Goal: Task Accomplishment & Management: Complete application form

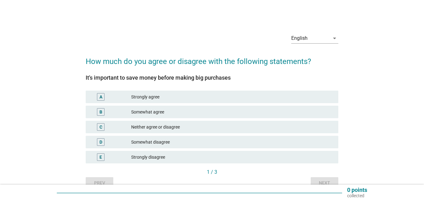
click at [188, 113] on div "Somewhat agree" at bounding box center [232, 112] width 202 height 8
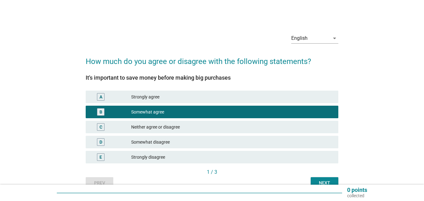
click at [323, 179] on button "Next" at bounding box center [324, 182] width 28 height 11
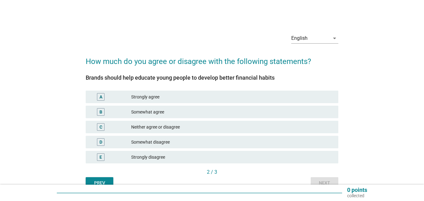
click at [183, 109] on div "Somewhat agree" at bounding box center [232, 112] width 202 height 8
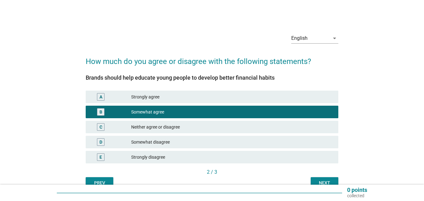
click at [317, 180] on div "Next" at bounding box center [324, 183] width 18 height 7
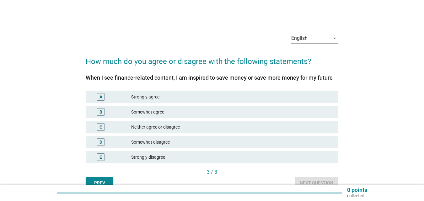
click at [181, 115] on div "Somewhat agree" at bounding box center [232, 112] width 202 height 8
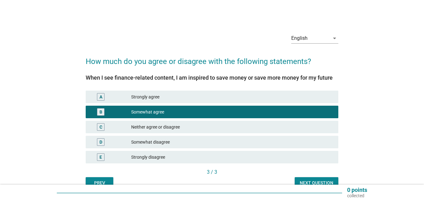
click at [316, 180] on div "Next question" at bounding box center [316, 183] width 34 height 7
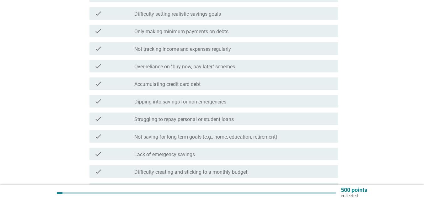
scroll to position [157, 0]
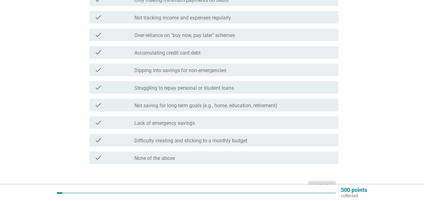
click at [152, 105] on label "Not saving for long-term goals (e.g., home, education, retirement)" at bounding box center [205, 106] width 143 height 6
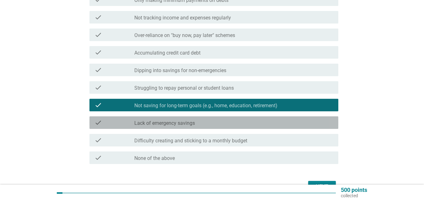
click at [186, 125] on label "Lack of emergency savings" at bounding box center [164, 123] width 61 height 6
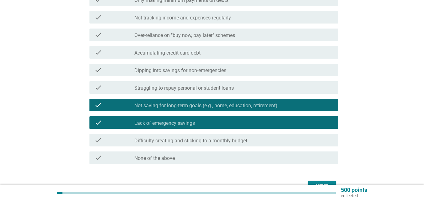
scroll to position [188, 0]
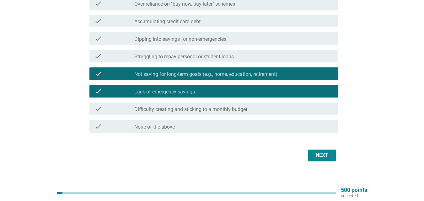
click at [326, 156] on div "Next" at bounding box center [322, 155] width 18 height 8
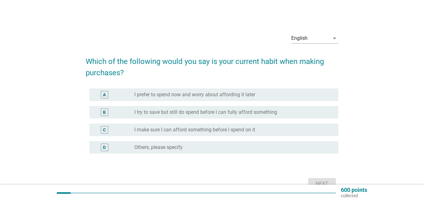
click at [204, 114] on label "I try to save but still do spend before I can fully afford something" at bounding box center [205, 112] width 143 height 6
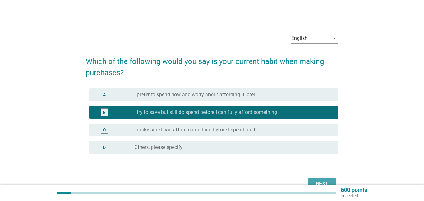
click at [320, 180] on button "Next" at bounding box center [322, 183] width 28 height 11
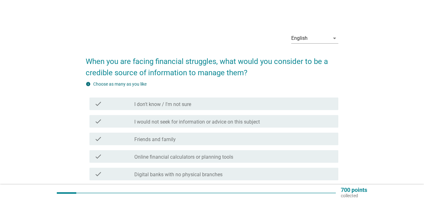
scroll to position [31, 0]
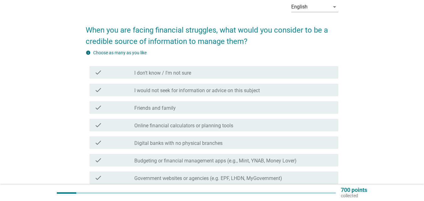
click at [198, 108] on div "check_box_outline_blank Friends and family" at bounding box center [233, 108] width 199 height 8
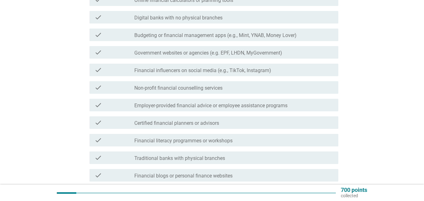
scroll to position [188, 0]
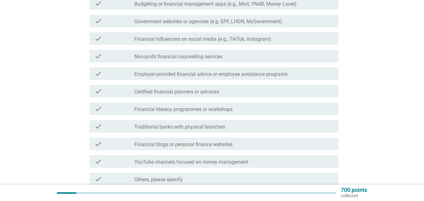
click at [237, 129] on div "check_box_outline_blank Traditional banks with physical branches" at bounding box center [233, 127] width 199 height 8
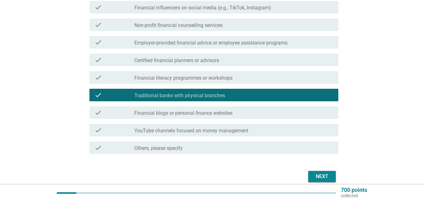
scroll to position [247, 0]
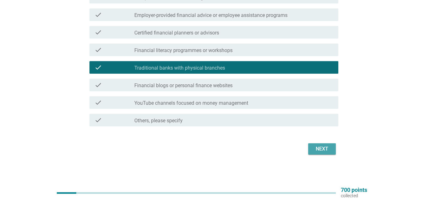
click at [320, 151] on div "Next" at bounding box center [322, 149] width 18 height 8
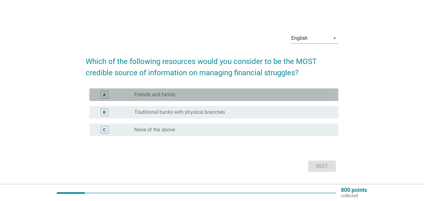
click at [184, 93] on div "radio_button_unchecked Friends and family" at bounding box center [231, 95] width 194 height 6
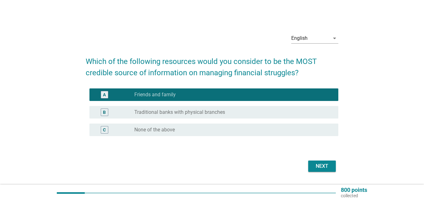
click at [321, 163] on div "Next" at bounding box center [322, 166] width 18 height 8
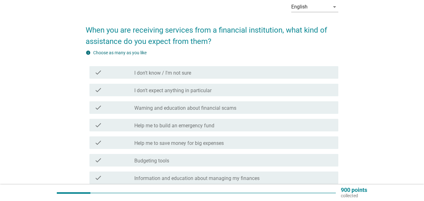
scroll to position [63, 0]
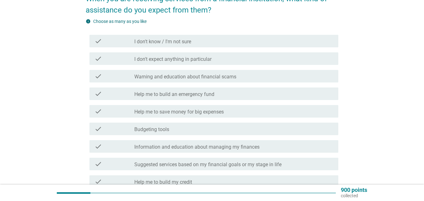
click at [190, 77] on label "Warning and education about financial scams" at bounding box center [185, 77] width 102 height 6
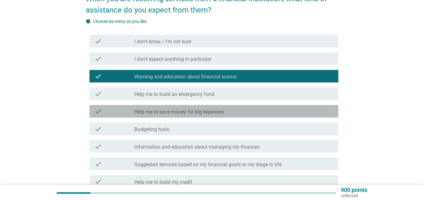
click at [222, 116] on div "check check_box_outline_blank Help me to save money for big expenses" at bounding box center [213, 111] width 249 height 13
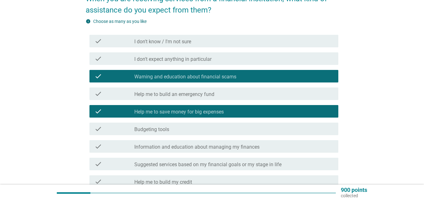
scroll to position [125, 0]
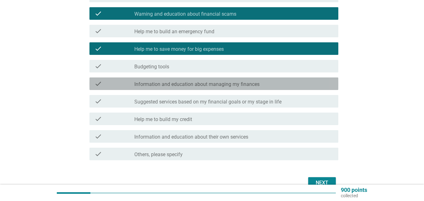
click at [225, 83] on label "Information and education about managing my finances" at bounding box center [196, 84] width 125 height 6
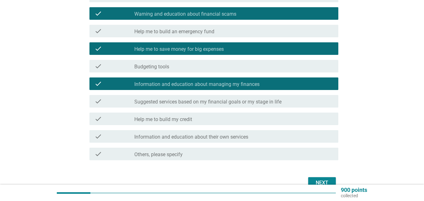
click at [228, 104] on label "Suggested services based on my financial goals or my stage in life" at bounding box center [207, 102] width 147 height 6
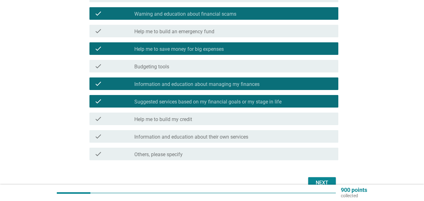
scroll to position [157, 0]
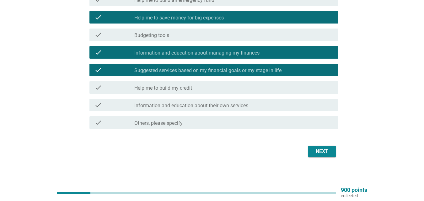
click at [327, 154] on div "Next" at bounding box center [322, 152] width 18 height 8
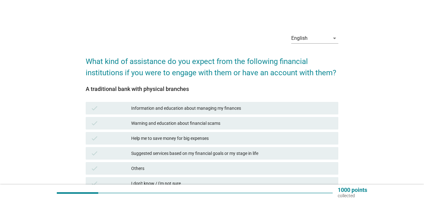
scroll to position [31, 0]
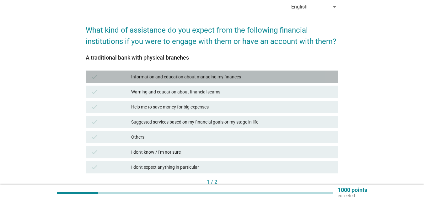
click at [203, 80] on div "Information and education about managing my finances" at bounding box center [232, 77] width 202 height 8
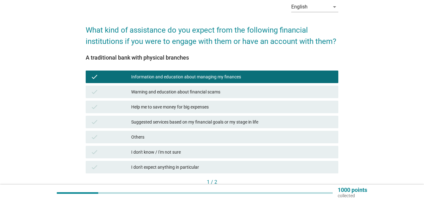
click at [201, 108] on div "Help me to save money for big expenses" at bounding box center [232, 107] width 202 height 8
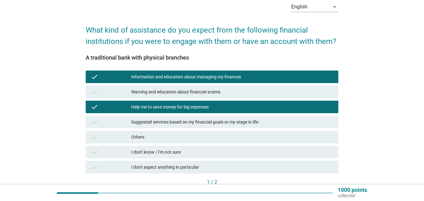
click at [201, 121] on div "Suggested services based on my financial goals or my stage in life" at bounding box center [232, 122] width 202 height 8
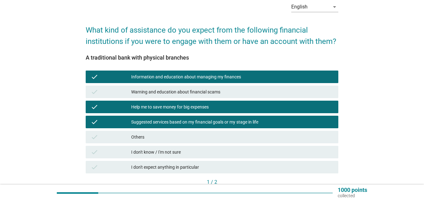
scroll to position [63, 0]
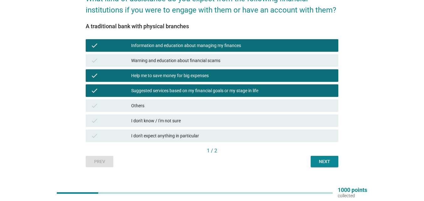
click at [336, 162] on button "Next" at bounding box center [324, 161] width 28 height 11
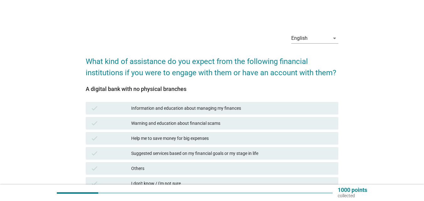
scroll to position [31, 0]
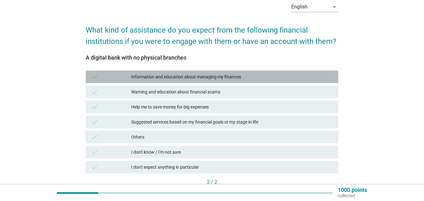
click at [235, 79] on div "Information and education about managing my finances" at bounding box center [232, 77] width 202 height 8
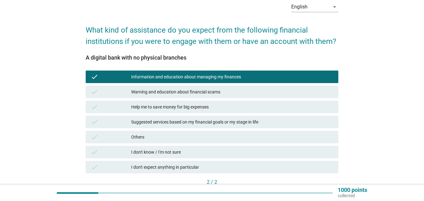
click at [232, 91] on div "Warning and education about financial scams" at bounding box center [232, 92] width 202 height 8
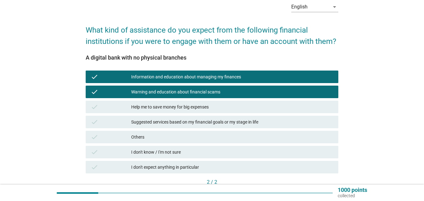
click at [231, 115] on div "check Suggested services based on my financial goals or my stage in life" at bounding box center [211, 121] width 255 height 15
click at [228, 109] on div "Help me to save money for big expenses" at bounding box center [232, 107] width 202 height 8
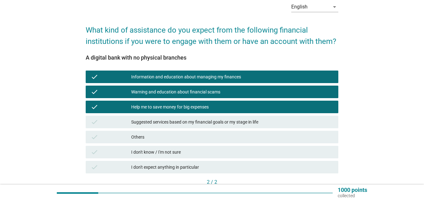
click at [228, 119] on div "Suggested services based on my financial goals or my stage in life" at bounding box center [232, 122] width 202 height 8
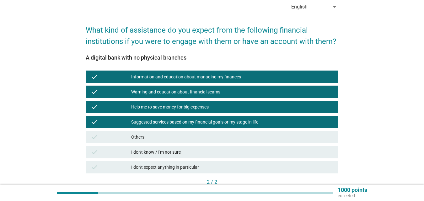
scroll to position [73, 0]
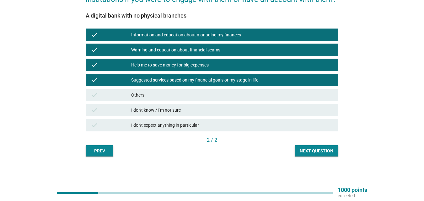
click at [316, 145] on div "2 / 2" at bounding box center [212, 140] width 252 height 9
click at [315, 148] on div "Next question" at bounding box center [316, 151] width 34 height 7
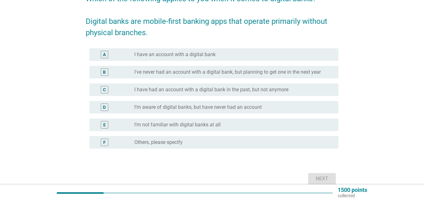
scroll to position [31, 0]
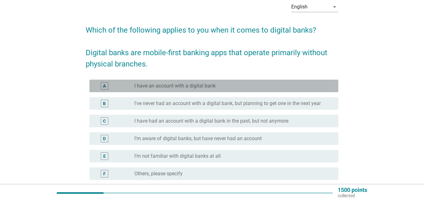
click at [235, 89] on div "radio_button_unchecked I have an account with a digital bank" at bounding box center [233, 86] width 199 height 8
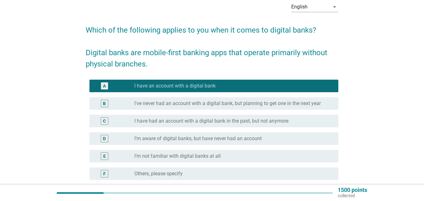
scroll to position [93, 0]
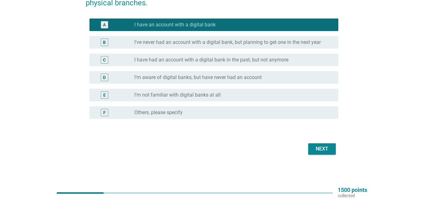
click at [315, 149] on div "Next" at bounding box center [322, 149] width 18 height 8
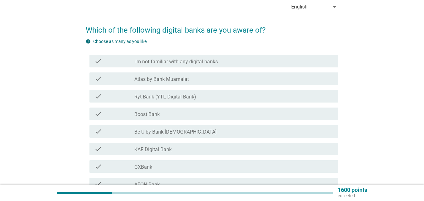
scroll to position [63, 0]
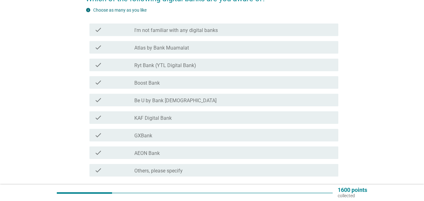
click at [221, 133] on div "check_box_outline_blank GXBank" at bounding box center [233, 135] width 199 height 8
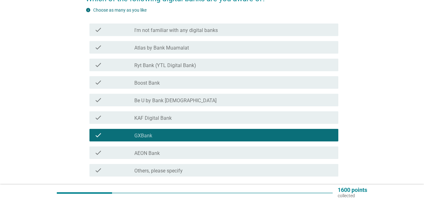
scroll to position [94, 0]
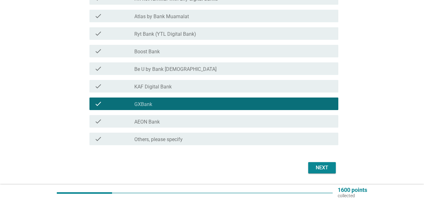
click at [324, 163] on button "Next" at bounding box center [322, 167] width 28 height 11
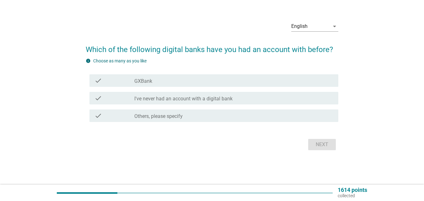
scroll to position [0, 0]
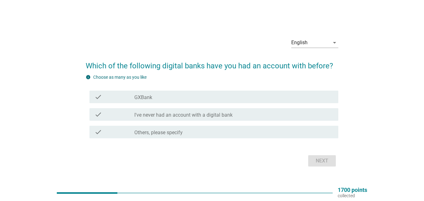
click at [222, 100] on div "check_box_outline_blank GXBank" at bounding box center [233, 97] width 199 height 8
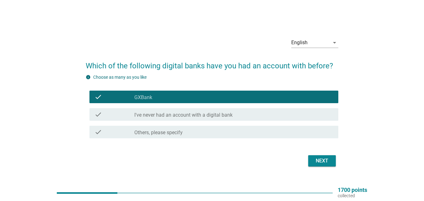
click at [323, 160] on div "Next" at bounding box center [322, 161] width 18 height 8
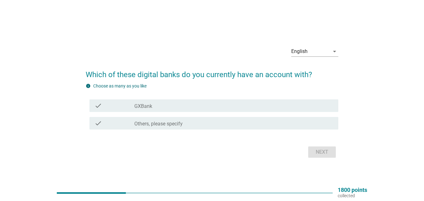
click at [154, 109] on div "check check_box_outline_blank GXBank" at bounding box center [213, 105] width 249 height 13
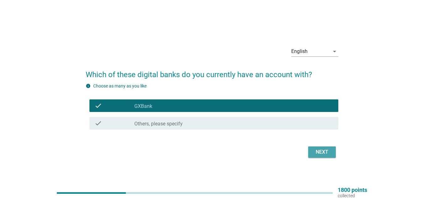
click at [326, 154] on div "Next" at bounding box center [322, 152] width 18 height 8
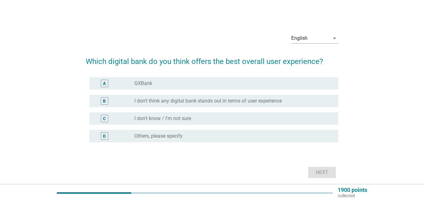
click at [160, 84] on div "radio_button_unchecked GXBank" at bounding box center [231, 83] width 194 height 6
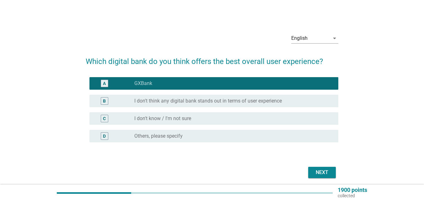
click at [331, 173] on button "Next" at bounding box center [322, 172] width 28 height 11
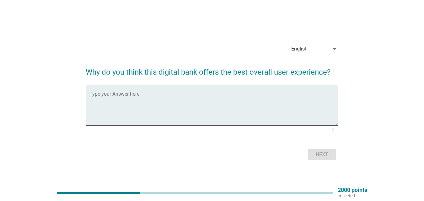
click at [162, 95] on textarea "Type your Answer here" at bounding box center [213, 109] width 249 height 33
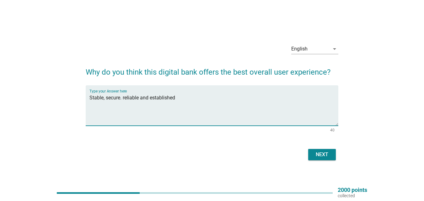
type textarea "Stable, secure. reliable and established"
click at [334, 151] on button "Next" at bounding box center [322, 154] width 28 height 11
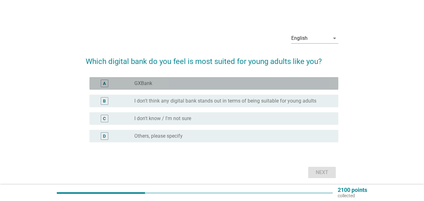
click at [211, 84] on div "radio_button_unchecked GXBank" at bounding box center [231, 83] width 194 height 6
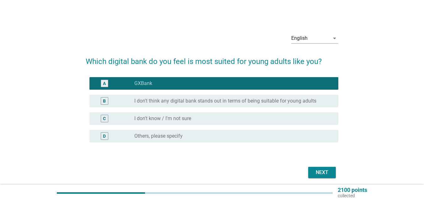
click at [322, 173] on div "Next" at bounding box center [322, 173] width 18 height 8
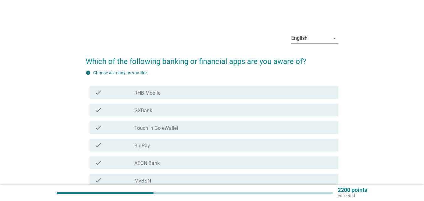
click at [237, 113] on div "check_box_outline_blank GXBank" at bounding box center [233, 110] width 199 height 8
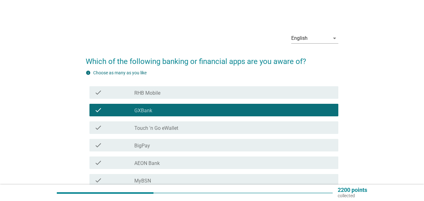
click at [235, 126] on div "check_box_outline_blank Touch 'n Go eWallet" at bounding box center [233, 128] width 199 height 8
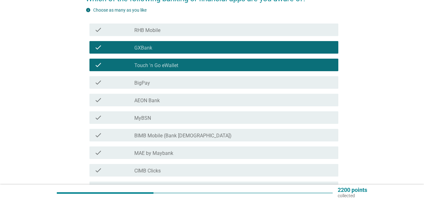
scroll to position [94, 0]
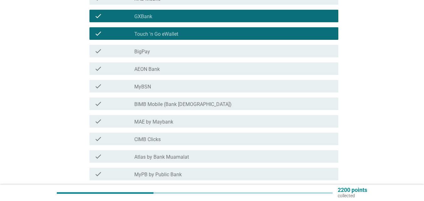
click at [235, 123] on div "check_box_outline_blank MAE by Maybank" at bounding box center [233, 122] width 199 height 8
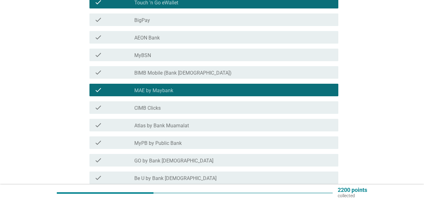
scroll to position [157, 0]
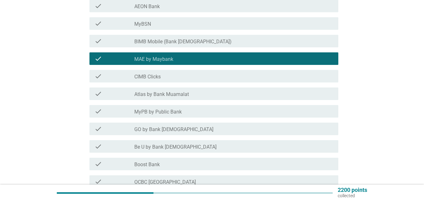
click at [215, 165] on div "check_box_outline_blank Boost Bank" at bounding box center [233, 164] width 199 height 8
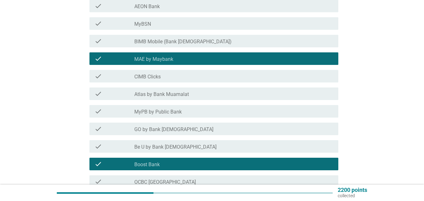
click at [221, 109] on div "check_box_outline_blank MyPB by Public Bank" at bounding box center [233, 112] width 199 height 8
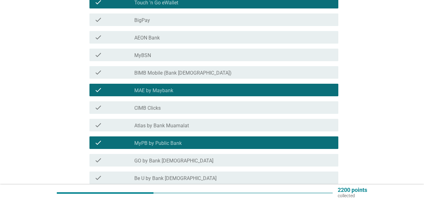
scroll to position [220, 0]
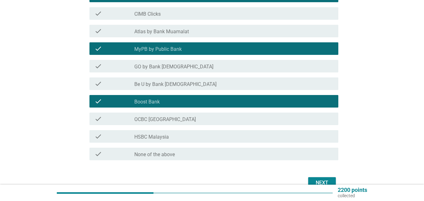
click at [332, 179] on button "Next" at bounding box center [322, 182] width 28 height 11
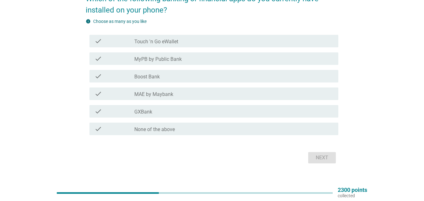
scroll to position [31, 0]
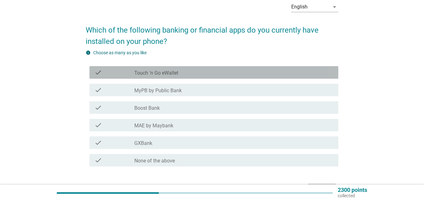
click at [202, 72] on div "check_box_outline_blank Touch 'n Go eWallet" at bounding box center [233, 73] width 199 height 8
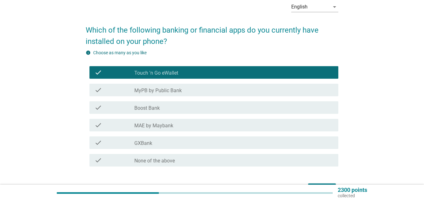
click at [197, 105] on div "check_box_outline_blank Boost Bank" at bounding box center [233, 108] width 199 height 8
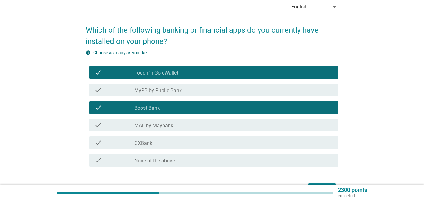
click at [196, 124] on div "check_box_outline_blank MAE by Maybank" at bounding box center [233, 125] width 199 height 8
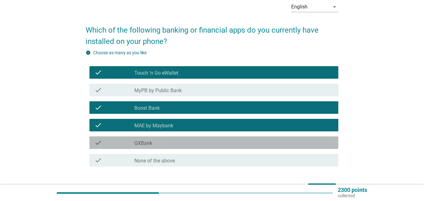
click at [194, 138] on div "check check_box_outline_blank GXBank" at bounding box center [213, 142] width 249 height 13
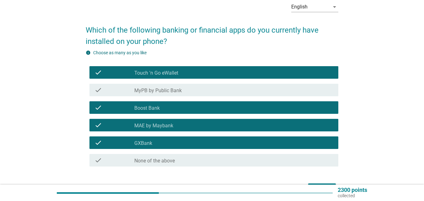
click at [256, 88] on div "check_box_outline_blank MyPB by Public Bank" at bounding box center [233, 90] width 199 height 8
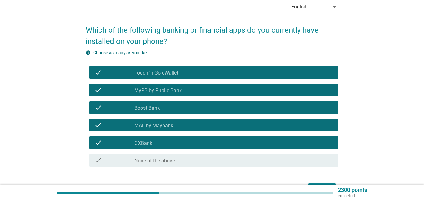
scroll to position [63, 0]
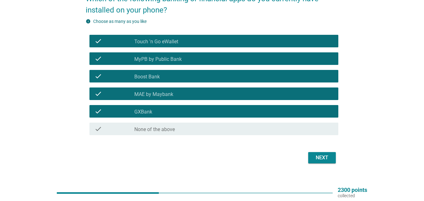
click at [328, 161] on div "Next" at bounding box center [322, 158] width 18 height 8
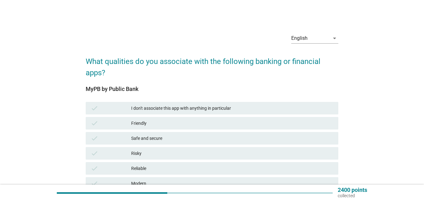
scroll to position [31, 0]
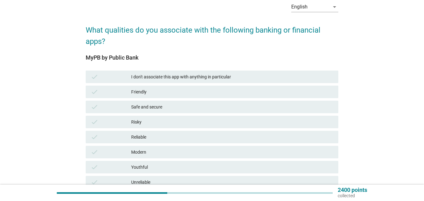
click at [212, 92] on div "Friendly" at bounding box center [232, 92] width 202 height 8
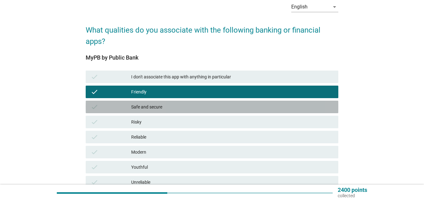
click at [208, 107] on div "Safe and secure" at bounding box center [232, 107] width 202 height 8
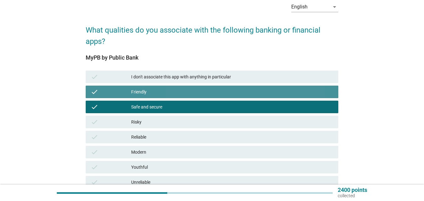
click at [204, 93] on div "Friendly" at bounding box center [232, 92] width 202 height 8
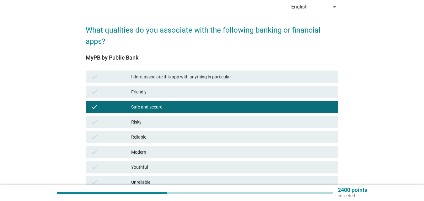
scroll to position [63, 0]
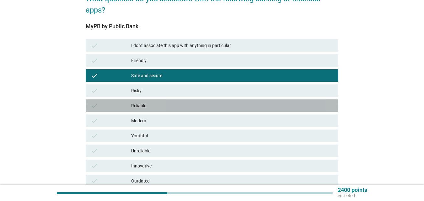
click at [204, 101] on div "check Reliable" at bounding box center [212, 105] width 252 height 13
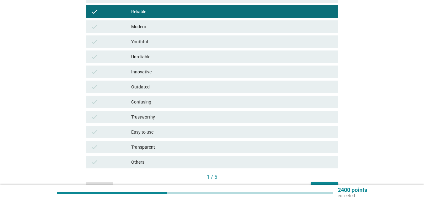
scroll to position [188, 0]
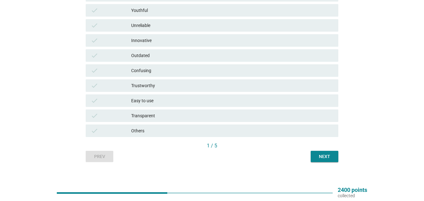
click at [201, 88] on div "Trustworthy" at bounding box center [232, 86] width 202 height 8
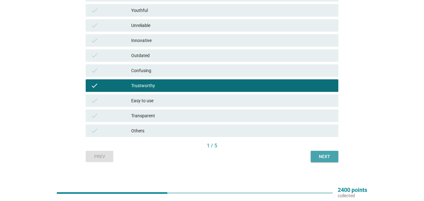
click at [323, 158] on div "Next" at bounding box center [324, 156] width 18 height 7
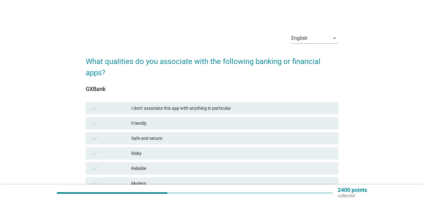
scroll to position [31, 0]
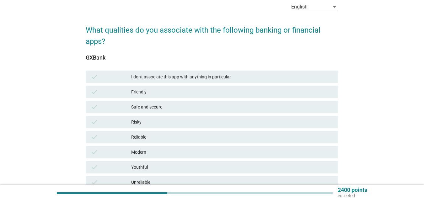
click at [202, 109] on div "Safe and secure" at bounding box center [232, 107] width 202 height 8
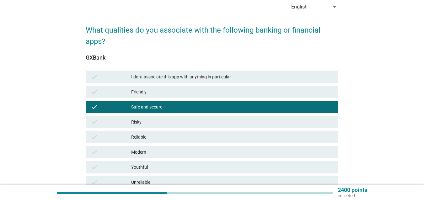
scroll to position [94, 0]
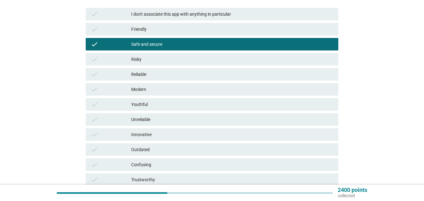
click at [188, 72] on div "Reliable" at bounding box center [232, 75] width 202 height 8
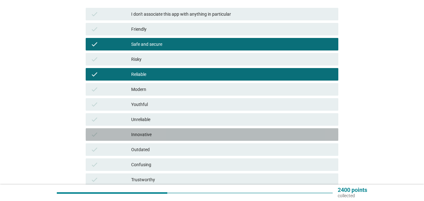
click at [182, 130] on div "check Innovative" at bounding box center [212, 134] width 252 height 13
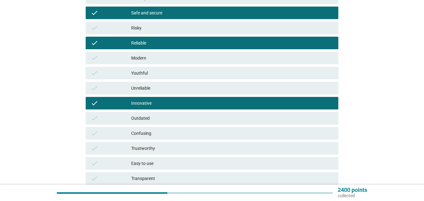
scroll to position [157, 0]
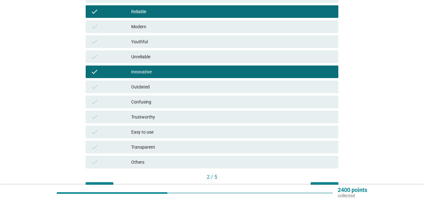
click at [182, 115] on div "Trustworthy" at bounding box center [232, 117] width 202 height 8
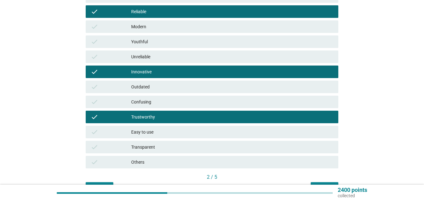
click at [182, 129] on div "Easy to use" at bounding box center [232, 132] width 202 height 8
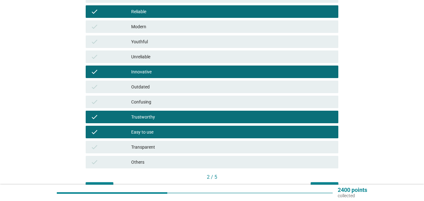
scroll to position [194, 0]
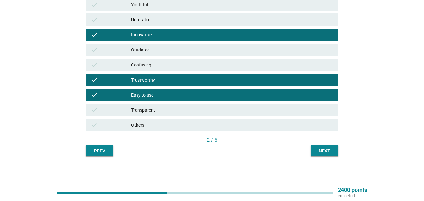
click at [314, 148] on button "Next" at bounding box center [324, 150] width 28 height 11
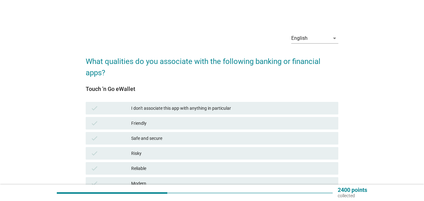
scroll to position [31, 0]
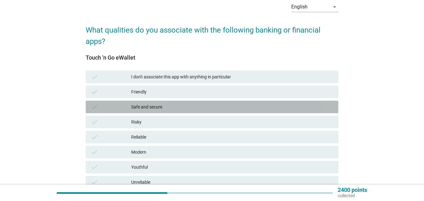
click at [188, 107] on div "Safe and secure" at bounding box center [232, 107] width 202 height 8
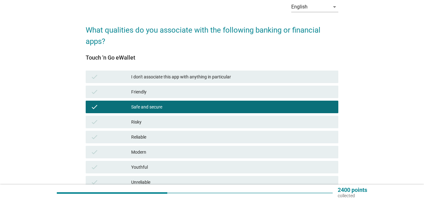
scroll to position [63, 0]
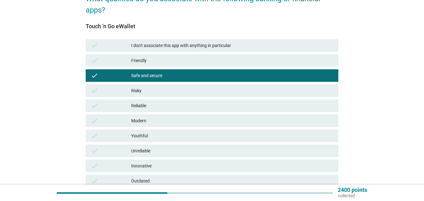
click at [191, 108] on div "Reliable" at bounding box center [232, 106] width 202 height 8
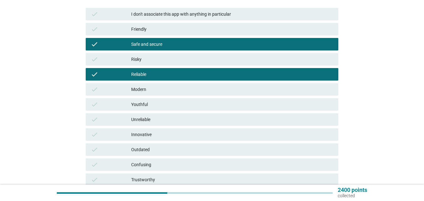
scroll to position [188, 0]
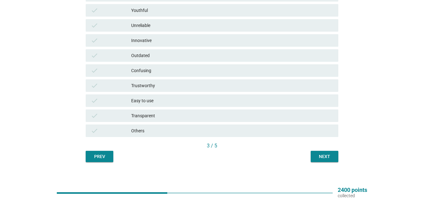
click at [179, 101] on div "Easy to use" at bounding box center [232, 101] width 202 height 8
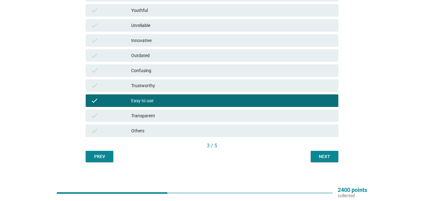
click at [180, 85] on div "Trustworthy" at bounding box center [232, 86] width 202 height 8
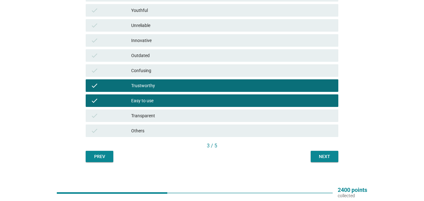
click at [179, 11] on div "Youthful" at bounding box center [232, 11] width 202 height 8
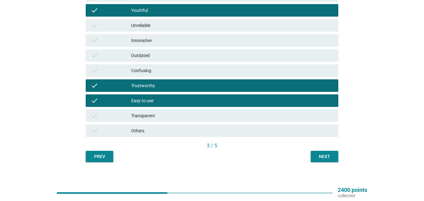
click at [326, 151] on button "Next" at bounding box center [324, 156] width 28 height 11
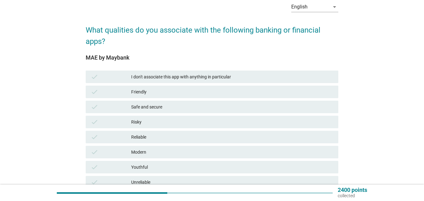
click at [180, 105] on div "Safe and secure" at bounding box center [232, 107] width 202 height 8
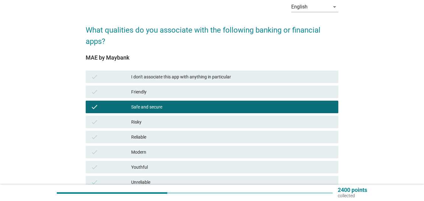
scroll to position [94, 0]
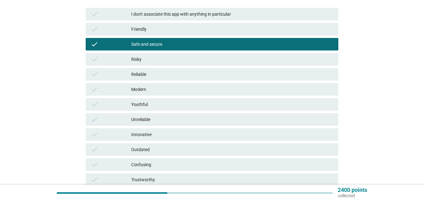
click at [158, 74] on div "Reliable" at bounding box center [232, 75] width 202 height 8
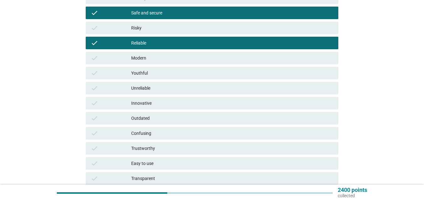
scroll to position [157, 0]
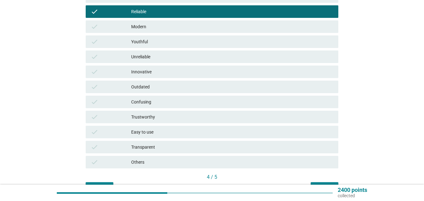
click at [174, 114] on div "Trustworthy" at bounding box center [232, 117] width 202 height 8
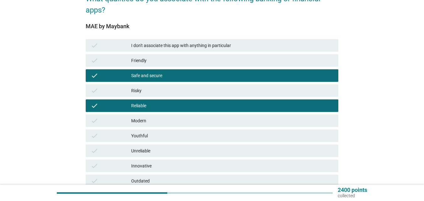
scroll to position [188, 0]
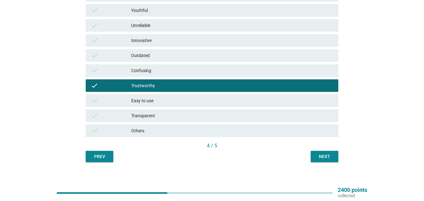
click at [196, 115] on div "Transparent" at bounding box center [232, 116] width 202 height 8
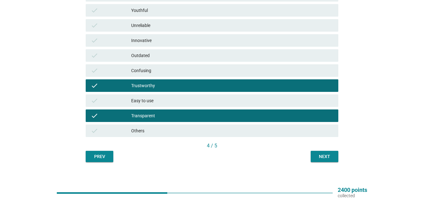
click at [201, 34] on div "check Innovative" at bounding box center [212, 40] width 252 height 13
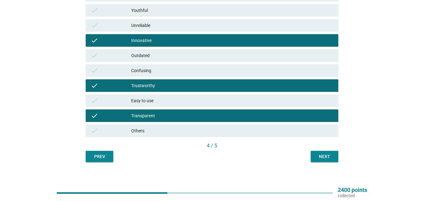
click at [333, 156] on button "Next" at bounding box center [324, 156] width 28 height 11
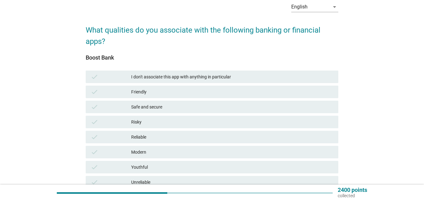
scroll to position [63, 0]
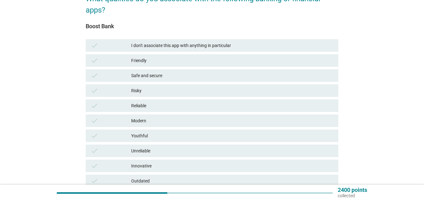
click at [190, 76] on div "Safe and secure" at bounding box center [232, 76] width 202 height 8
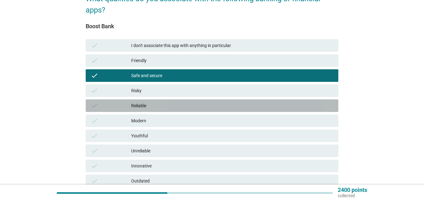
click at [193, 107] on div "Reliable" at bounding box center [232, 106] width 202 height 8
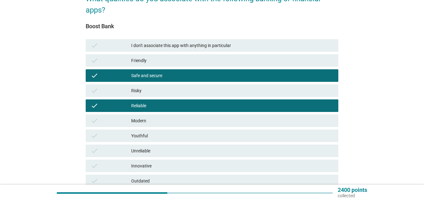
scroll to position [125, 0]
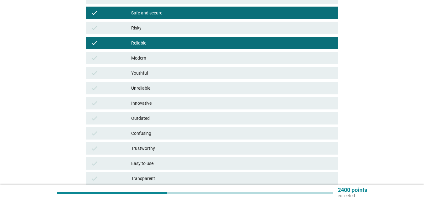
click at [177, 150] on div "Trustworthy" at bounding box center [232, 149] width 202 height 8
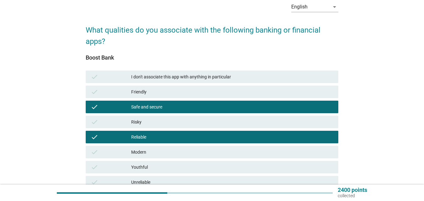
scroll to position [188, 0]
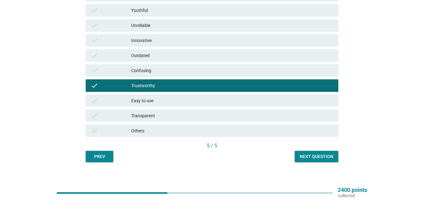
click at [185, 104] on div "Easy to use" at bounding box center [232, 101] width 202 height 8
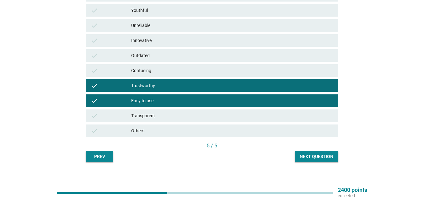
click at [306, 159] on div "Next question" at bounding box center [316, 156] width 34 height 7
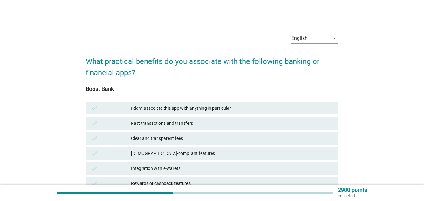
scroll to position [31, 0]
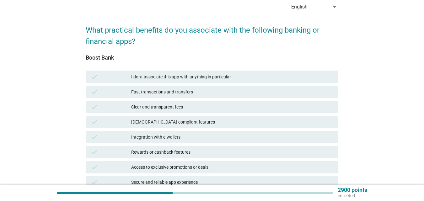
click at [189, 108] on div "Clear and transparent fees" at bounding box center [232, 107] width 202 height 8
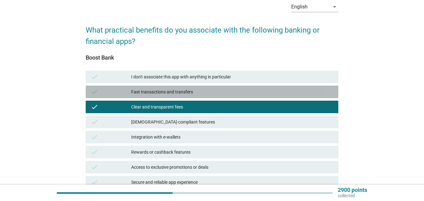
click at [190, 93] on div "Fast transactions and transfers" at bounding box center [232, 92] width 202 height 8
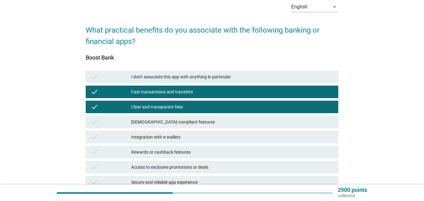
scroll to position [94, 0]
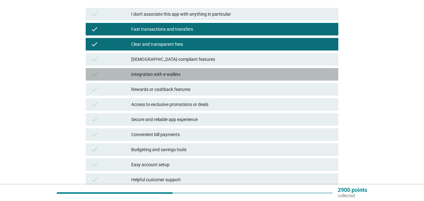
click at [187, 75] on div "Integration with e-wallets" at bounding box center [232, 75] width 202 height 8
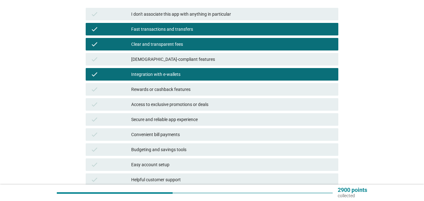
click at [191, 91] on div "Rewards or cashback features" at bounding box center [232, 90] width 202 height 8
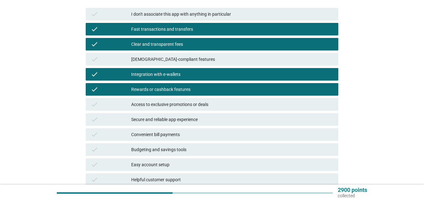
scroll to position [125, 0]
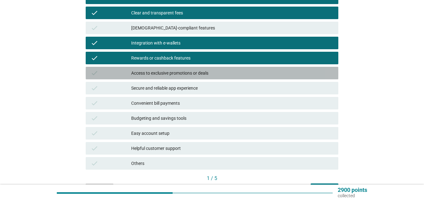
click at [210, 72] on div "Access to exclusive promotions or deals" at bounding box center [232, 73] width 202 height 8
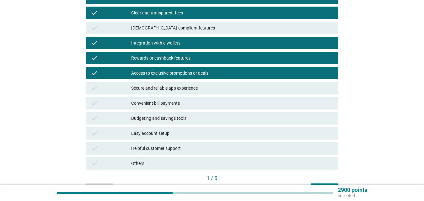
scroll to position [164, 0]
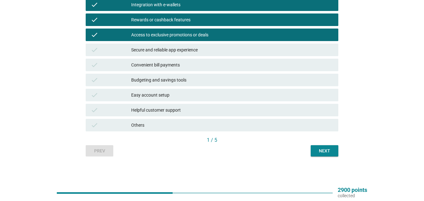
click at [335, 147] on button "Next" at bounding box center [324, 150] width 28 height 11
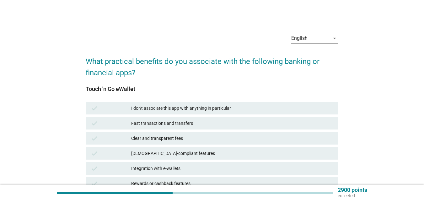
scroll to position [31, 0]
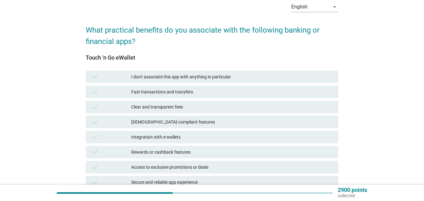
click at [199, 109] on div "Clear and transparent fees" at bounding box center [232, 107] width 202 height 8
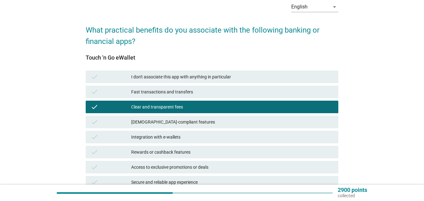
click at [199, 90] on div "Fast transactions and transfers" at bounding box center [232, 92] width 202 height 8
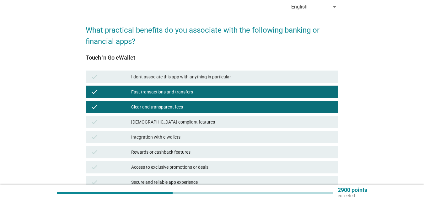
scroll to position [94, 0]
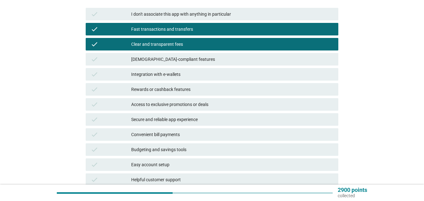
click at [202, 80] on div "check Integration with e-wallets" at bounding box center [212, 74] width 252 height 13
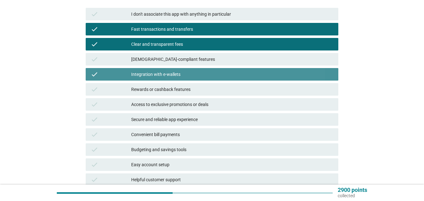
click at [202, 87] on div "Rewards or cashback features" at bounding box center [232, 90] width 202 height 8
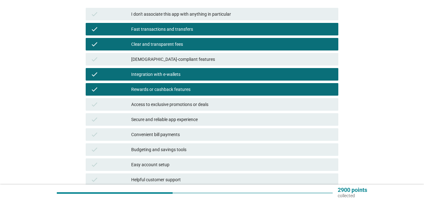
click at [210, 104] on div "Access to exclusive promotions or deals" at bounding box center [232, 105] width 202 height 8
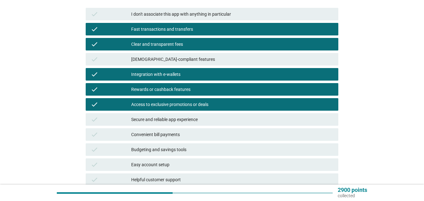
scroll to position [125, 0]
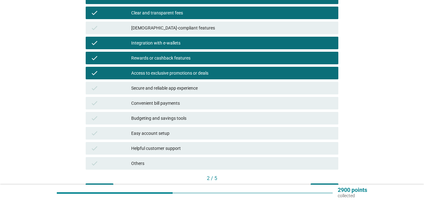
click at [235, 83] on div "check Secure and reliable app experience" at bounding box center [212, 88] width 252 height 13
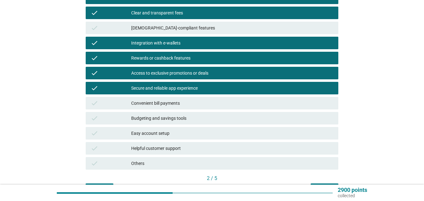
scroll to position [157, 0]
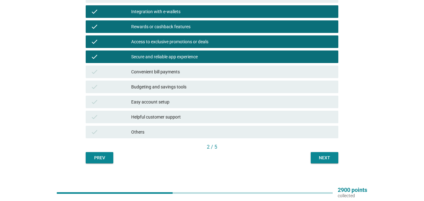
click at [332, 158] on div "Next" at bounding box center [324, 158] width 18 height 7
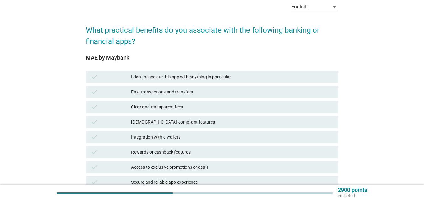
scroll to position [63, 0]
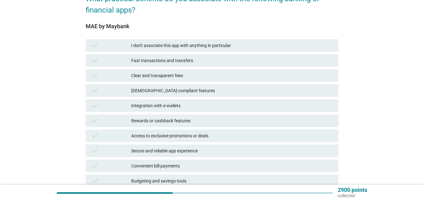
click at [206, 134] on div "Access to exclusive promotions or deals" at bounding box center [232, 136] width 202 height 8
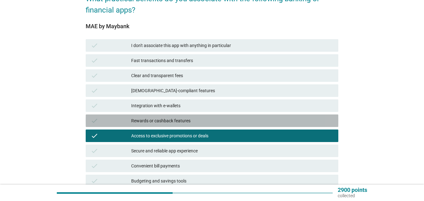
click at [207, 119] on div "Rewards or cashback features" at bounding box center [232, 121] width 202 height 8
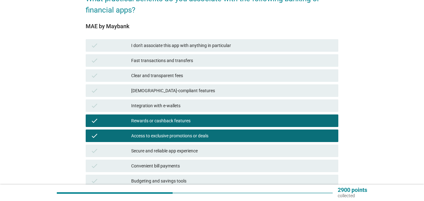
scroll to position [94, 0]
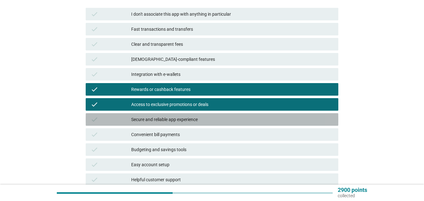
click at [216, 117] on div "Secure and reliable app experience" at bounding box center [232, 120] width 202 height 8
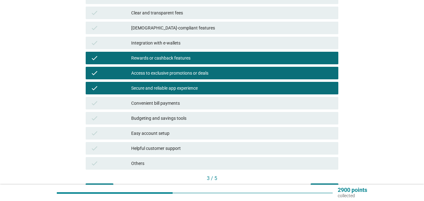
scroll to position [63, 0]
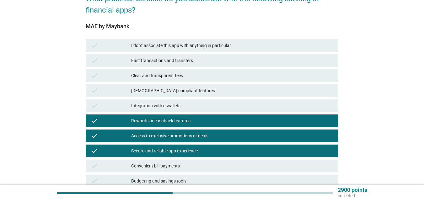
click at [209, 105] on div "Integration with e-wallets" at bounding box center [232, 106] width 202 height 8
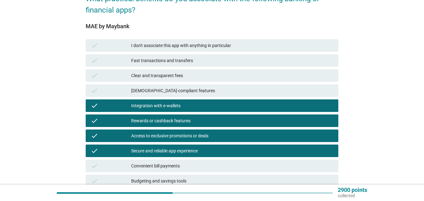
scroll to position [157, 0]
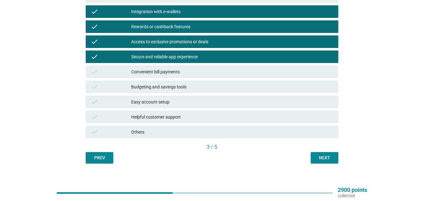
click at [313, 159] on button "Next" at bounding box center [324, 157] width 28 height 11
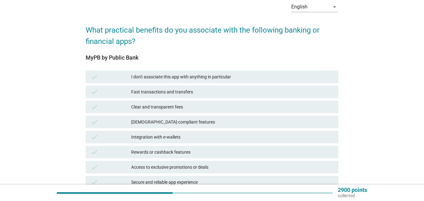
scroll to position [63, 0]
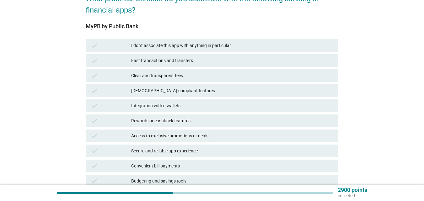
click at [194, 150] on div "Secure and reliable app experience" at bounding box center [232, 151] width 202 height 8
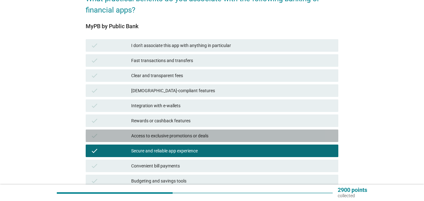
click at [196, 136] on div "Access to exclusive promotions or deals" at bounding box center [232, 136] width 202 height 8
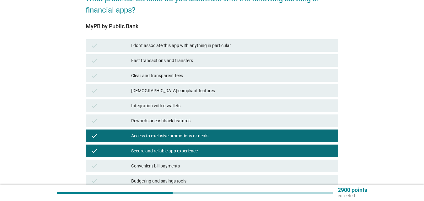
scroll to position [31, 0]
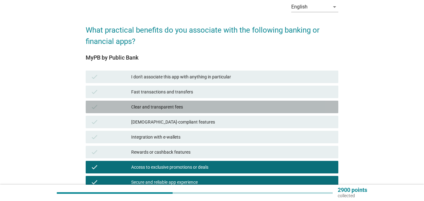
click at [184, 103] on div "Clear and transparent fees" at bounding box center [232, 107] width 202 height 8
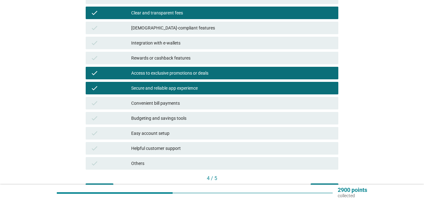
scroll to position [157, 0]
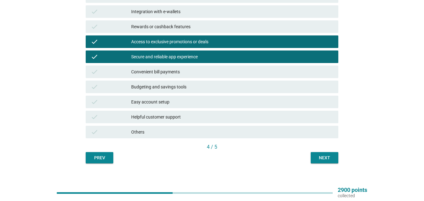
click at [186, 103] on div "Easy account setup" at bounding box center [232, 102] width 202 height 8
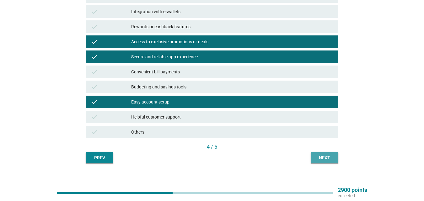
click at [315, 155] on button "Next" at bounding box center [324, 157] width 28 height 11
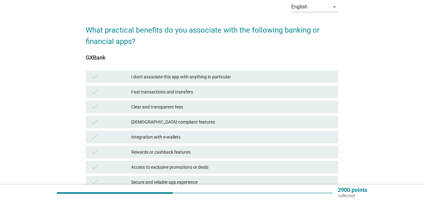
scroll to position [63, 0]
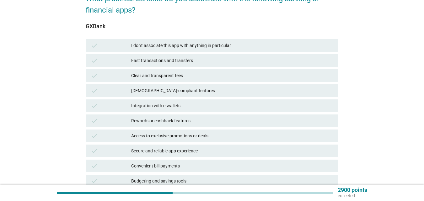
click at [183, 57] on div "Fast transactions and transfers" at bounding box center [232, 61] width 202 height 8
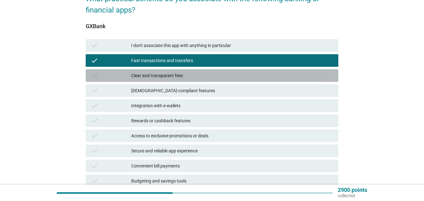
click at [185, 74] on div "Clear and transparent fees" at bounding box center [232, 76] width 202 height 8
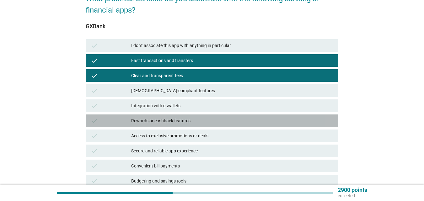
click at [194, 122] on div "Rewards or cashback features" at bounding box center [232, 121] width 202 height 8
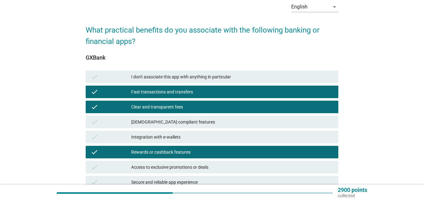
scroll to position [94, 0]
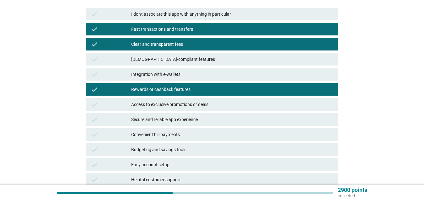
click at [196, 151] on div "Budgeting and savings tools" at bounding box center [232, 150] width 202 height 8
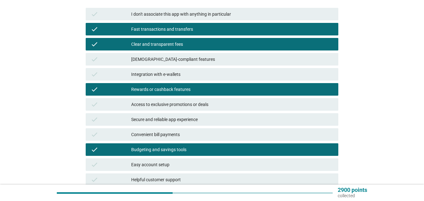
click at [204, 119] on div "Secure and reliable app experience" at bounding box center [232, 120] width 202 height 8
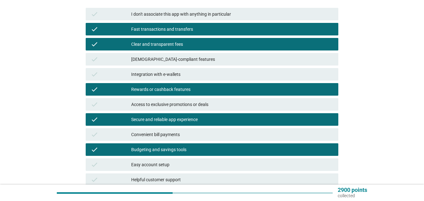
scroll to position [157, 0]
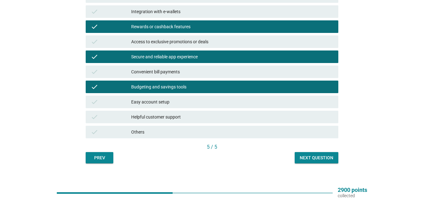
click at [192, 88] on div "Budgeting and savings tools" at bounding box center [232, 87] width 202 height 8
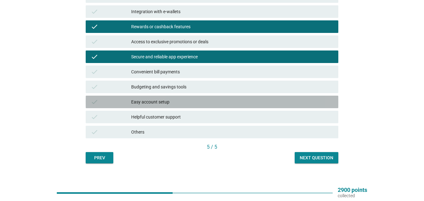
click at [191, 103] on div "Easy account setup" at bounding box center [232, 102] width 202 height 8
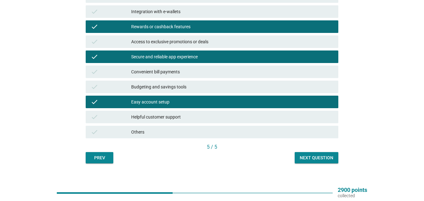
click at [194, 116] on div "Helpful customer support" at bounding box center [232, 117] width 202 height 8
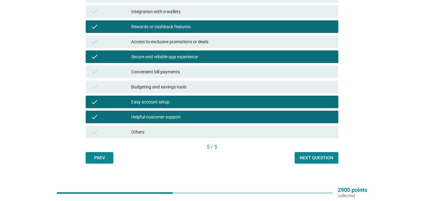
click at [313, 159] on div "Next question" at bounding box center [316, 158] width 34 height 7
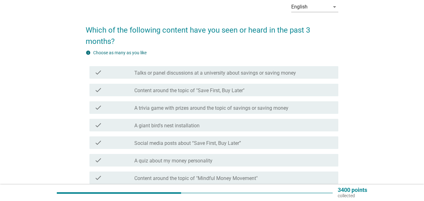
scroll to position [63, 0]
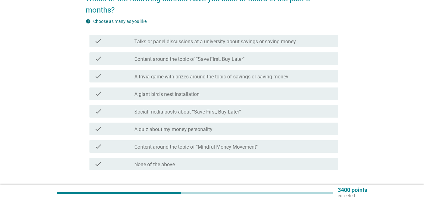
click at [207, 111] on label "Social media posts about “Save First, Buy Later”" at bounding box center [187, 112] width 107 height 6
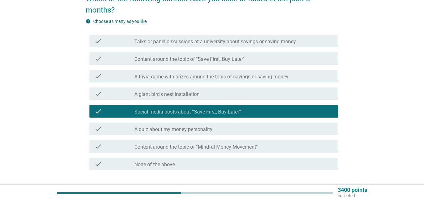
scroll to position [94, 0]
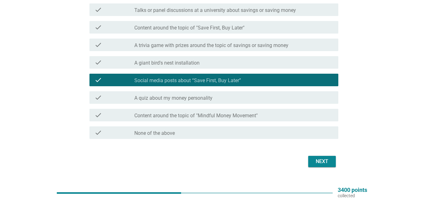
click at [329, 167] on div "Next" at bounding box center [212, 161] width 252 height 15
click at [326, 162] on div "Next" at bounding box center [322, 162] width 18 height 8
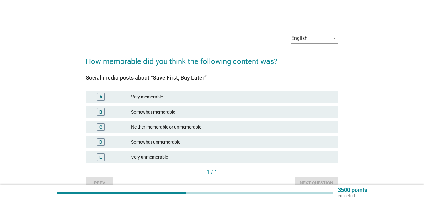
click at [219, 114] on div "Somewhat memorable" at bounding box center [232, 112] width 202 height 8
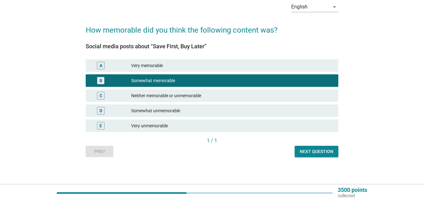
scroll to position [32, 0]
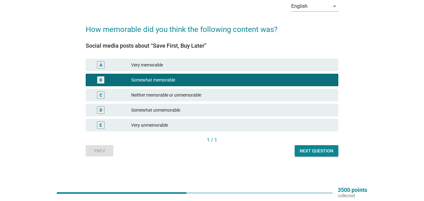
click at [305, 151] on div "Next question" at bounding box center [316, 151] width 34 height 7
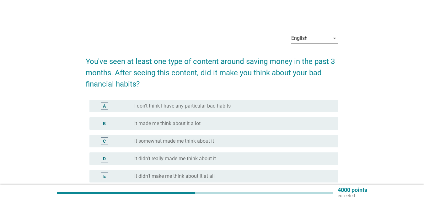
scroll to position [31, 0]
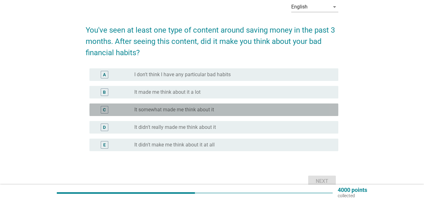
click at [176, 111] on label "It somewhat made me think about it" at bounding box center [174, 110] width 80 height 6
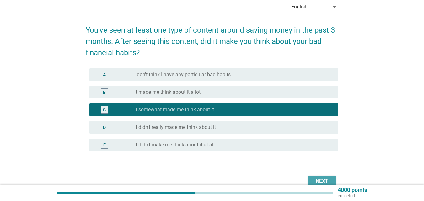
click at [311, 180] on button "Next" at bounding box center [322, 181] width 28 height 11
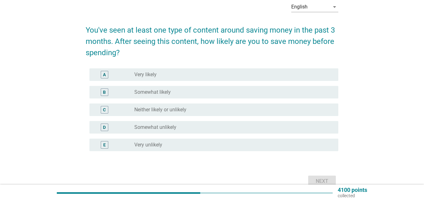
click at [192, 89] on div "radio_button_unchecked Somewhat likely" at bounding box center [233, 92] width 199 height 8
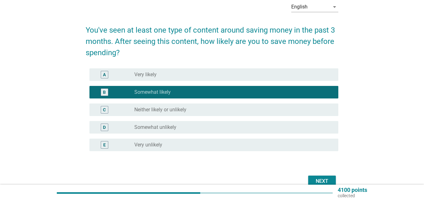
click at [312, 178] on button "Next" at bounding box center [322, 181] width 28 height 11
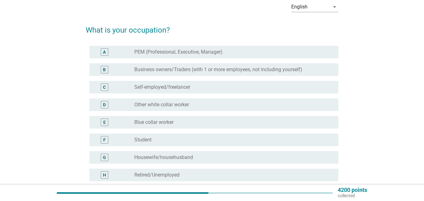
scroll to position [63, 0]
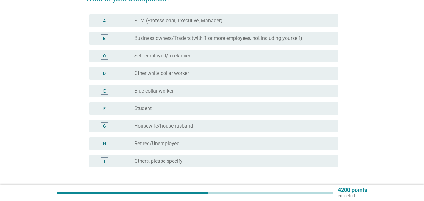
click at [204, 74] on div "radio_button_unchecked Other white collar worker" at bounding box center [231, 73] width 194 height 6
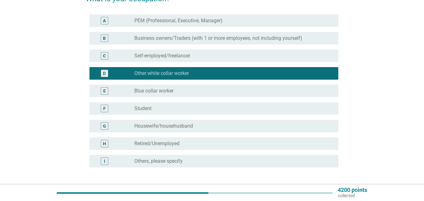
scroll to position [111, 0]
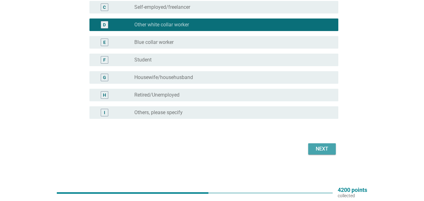
click at [316, 149] on div "Next" at bounding box center [322, 149] width 18 height 8
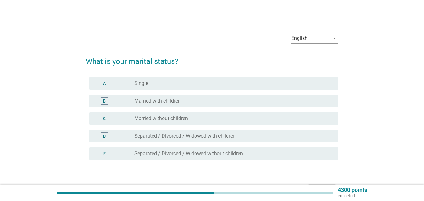
click at [212, 84] on div "radio_button_unchecked Single" at bounding box center [231, 83] width 194 height 6
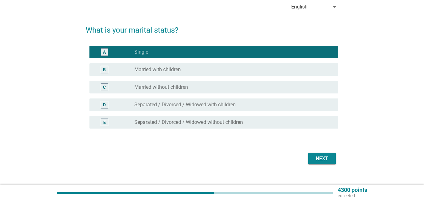
scroll to position [41, 0]
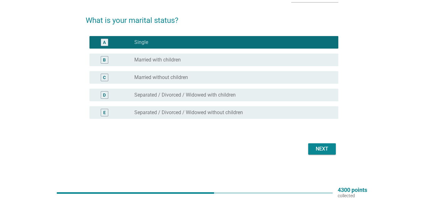
click at [322, 152] on div "Next" at bounding box center [322, 149] width 18 height 8
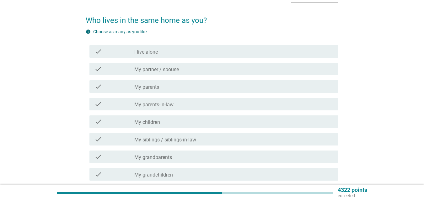
scroll to position [0, 0]
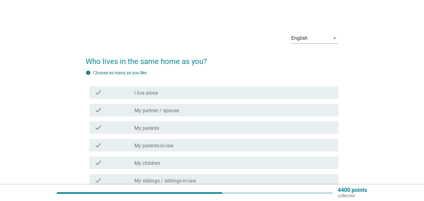
click at [201, 128] on div "check_box_outline_blank My parents" at bounding box center [233, 128] width 199 height 8
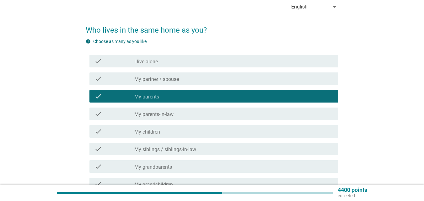
scroll to position [63, 0]
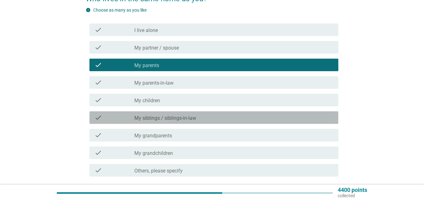
click at [206, 118] on div "check_box_outline_blank My siblings / siblings-in-law" at bounding box center [233, 118] width 199 height 8
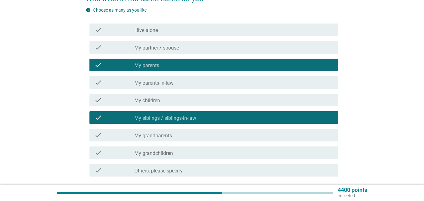
scroll to position [113, 0]
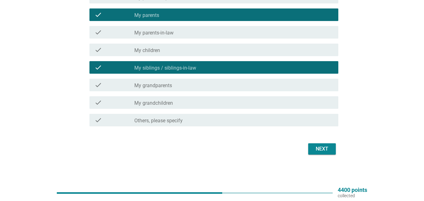
click at [314, 148] on div "Next" at bounding box center [322, 149] width 18 height 8
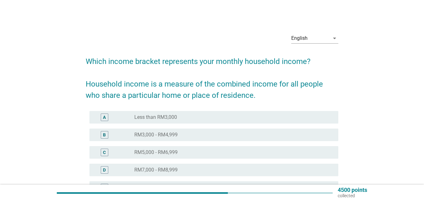
scroll to position [31, 0]
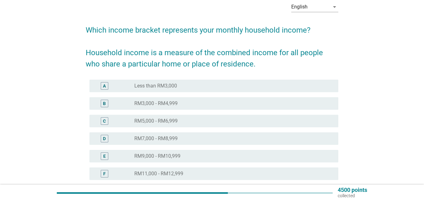
click at [185, 121] on div "radio_button_unchecked RM5,000 - RM6,999" at bounding box center [231, 121] width 194 height 6
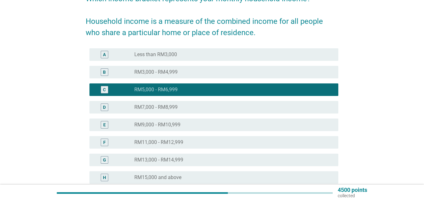
scroll to position [128, 0]
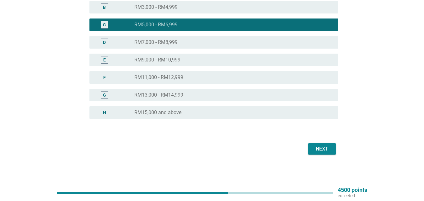
click at [316, 150] on div "Next" at bounding box center [322, 149] width 18 height 8
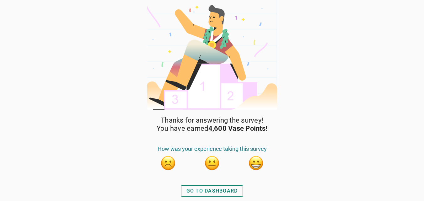
click at [255, 160] on button "button" at bounding box center [256, 163] width 16 height 16
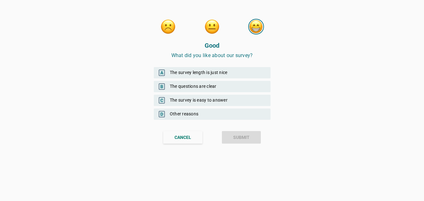
click at [214, 85] on div "B The questions are clear" at bounding box center [212, 86] width 117 height 11
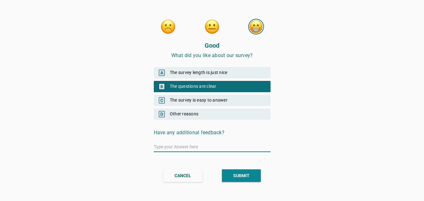
click at [211, 98] on div "C The survey is easy to answer" at bounding box center [212, 100] width 117 height 11
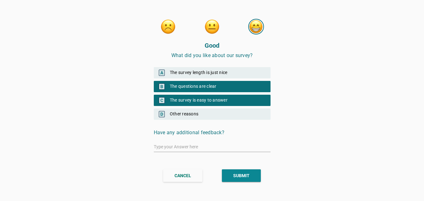
click at [212, 72] on div "A The survey length is just nice" at bounding box center [212, 72] width 117 height 11
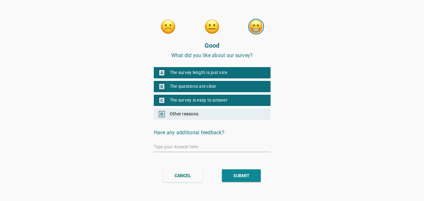
click at [243, 177] on div "SUBMIT" at bounding box center [241, 175] width 16 height 7
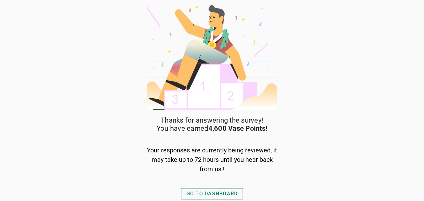
scroll to position [0, 0]
